Goal: Check status: Check status

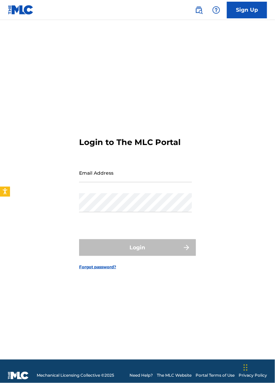
click at [161, 183] on input "Email Address" at bounding box center [135, 173] width 113 height 19
type input "[EMAIL_ADDRESS][DOMAIN_NAME]"
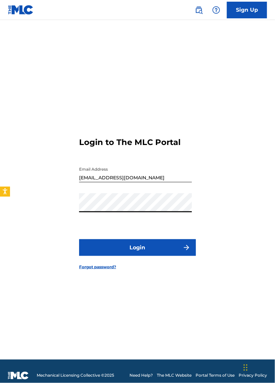
click at [171, 256] on button "Login" at bounding box center [137, 248] width 117 height 17
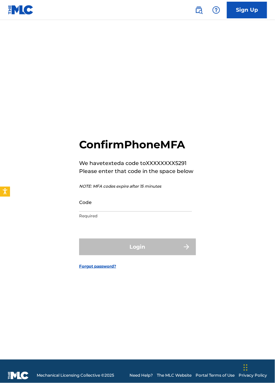
click at [141, 212] on input "Code" at bounding box center [135, 202] width 113 height 19
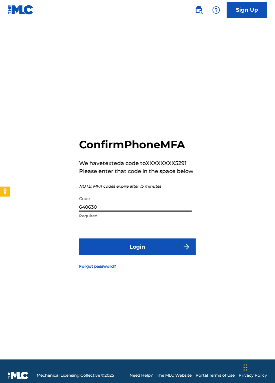
type input "640630"
click at [79, 239] on button "Login" at bounding box center [137, 247] width 117 height 17
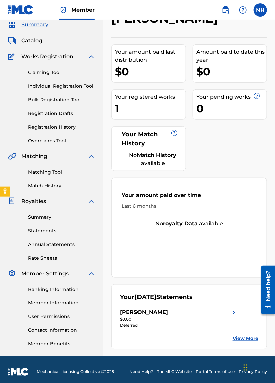
scroll to position [32, 0]
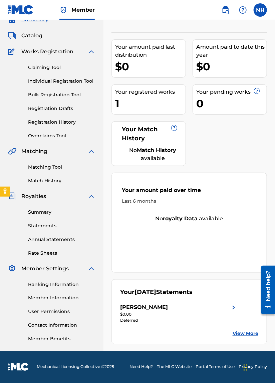
click at [242, 334] on link "View More" at bounding box center [246, 334] width 26 height 7
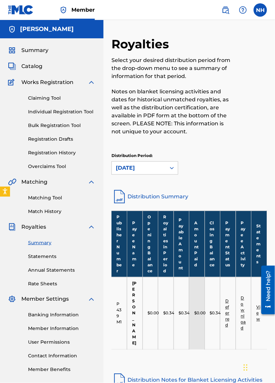
click at [228, 306] on link "Deferred" at bounding box center [227, 313] width 4 height 29
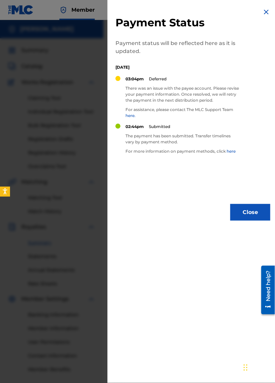
click at [247, 211] on button "Close" at bounding box center [250, 212] width 40 height 17
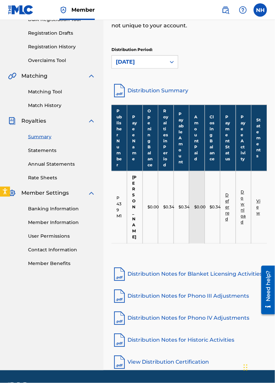
scroll to position [107, 0]
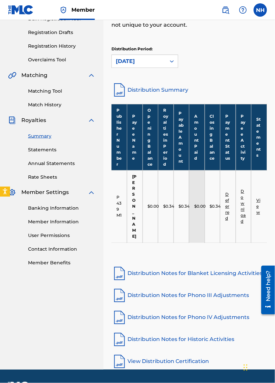
click at [31, 209] on link "Banking Information" at bounding box center [61, 208] width 67 height 7
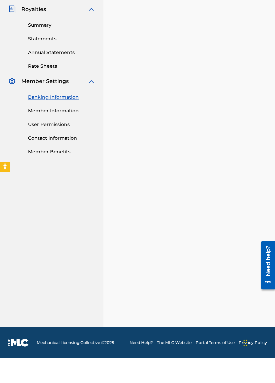
scroll to position [193, 0]
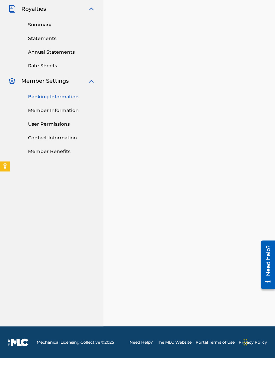
click at [262, 246] on div "Payee: [PERSON_NAME]" at bounding box center [189, 158] width 156 height 387
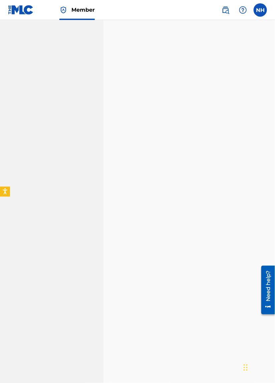
scroll to position [376, 0]
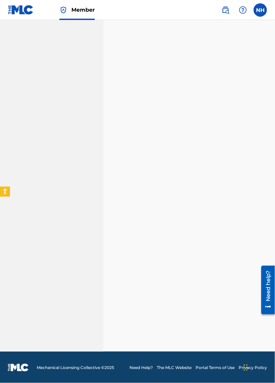
scroll to position [64, 0]
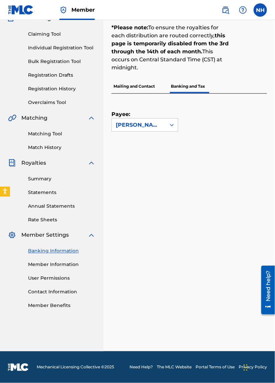
click at [15, 167] on img at bounding box center [12, 163] width 8 height 8
click at [42, 221] on link "Rate Sheets" at bounding box center [61, 220] width 67 height 7
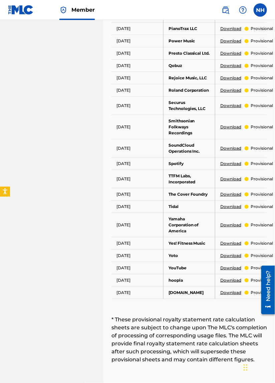
scroll to position [423, 0]
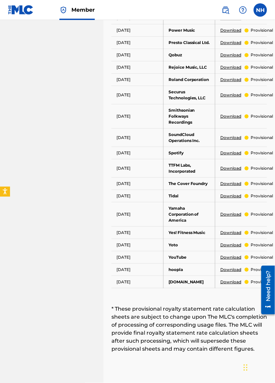
click at [265, 269] on p "provisional" at bounding box center [262, 270] width 22 height 6
click at [264, 267] on p "provisional" at bounding box center [262, 270] width 22 height 6
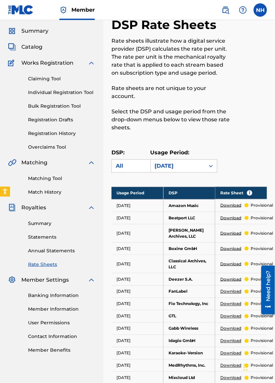
scroll to position [19, 0]
click at [37, 253] on link "Annual Statements" at bounding box center [61, 251] width 67 height 7
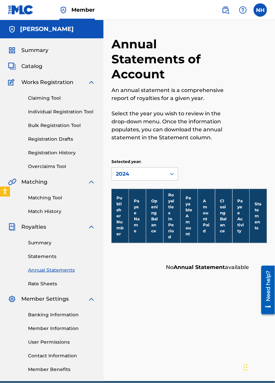
click at [32, 257] on link "Statements" at bounding box center [61, 256] width 67 height 7
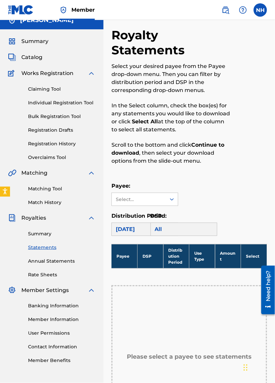
scroll to position [8, 0]
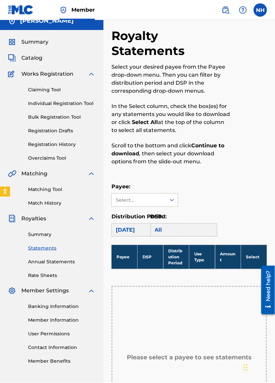
click at [35, 236] on link "Summary" at bounding box center [61, 234] width 67 height 7
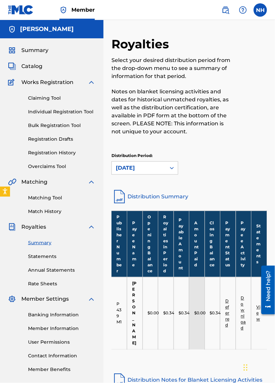
click at [213, 311] on p "$0.34" at bounding box center [215, 314] width 11 height 6
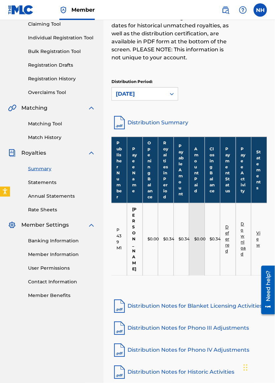
scroll to position [75, 0]
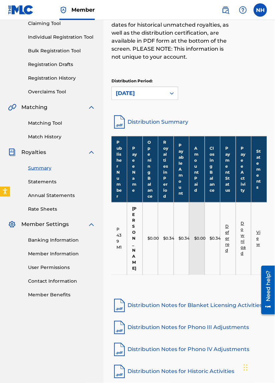
click at [260, 238] on link "View" at bounding box center [258, 238] width 4 height 17
